Goal: Navigation & Orientation: Find specific page/section

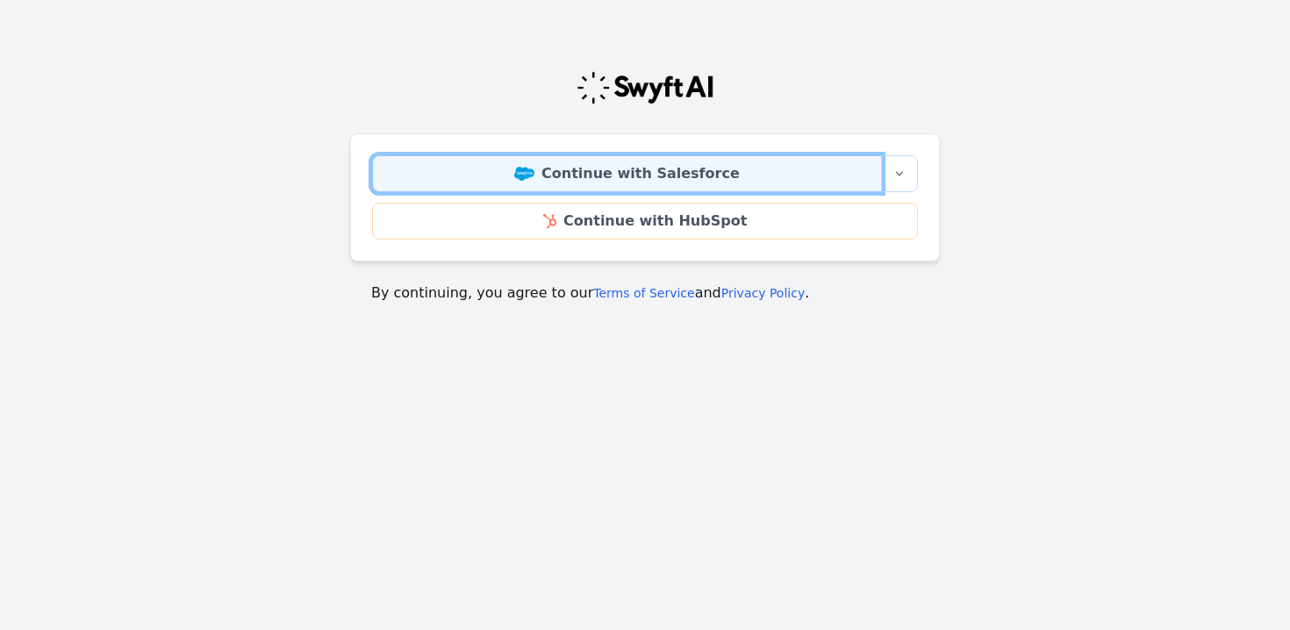
click at [666, 178] on link "Continue with Salesforce" at bounding box center [627, 173] width 510 height 37
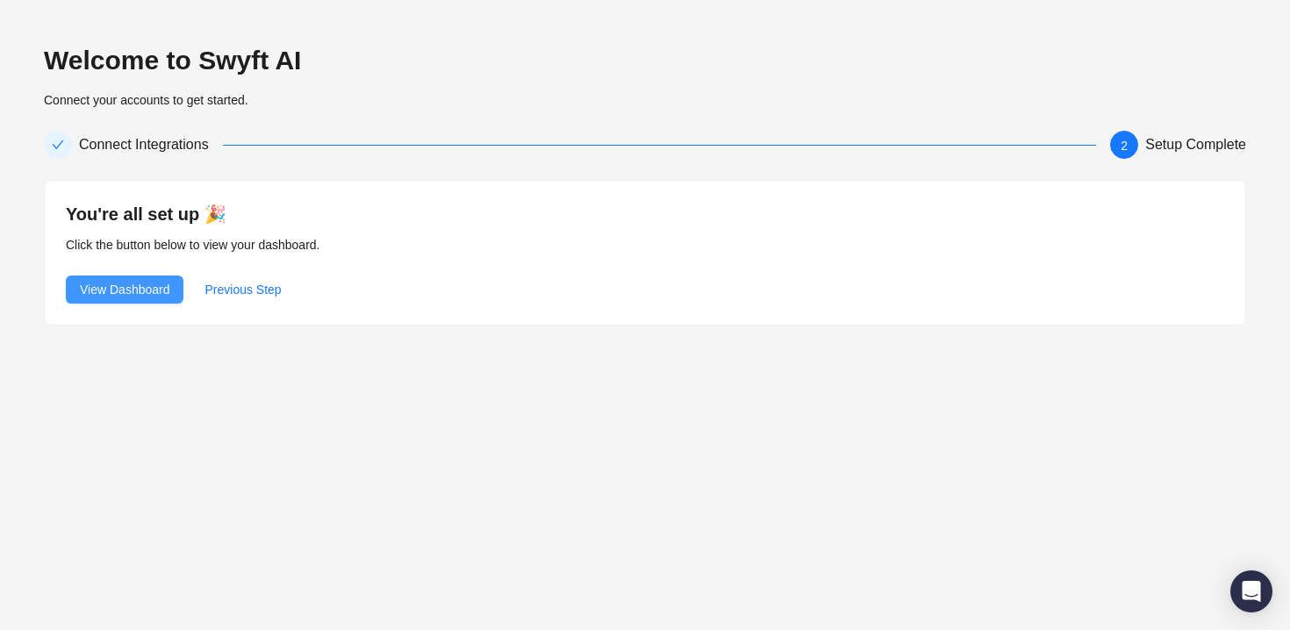
click at [96, 279] on button "View Dashboard" at bounding box center [125, 290] width 118 height 28
